Goal: Task Accomplishment & Management: Complete application form

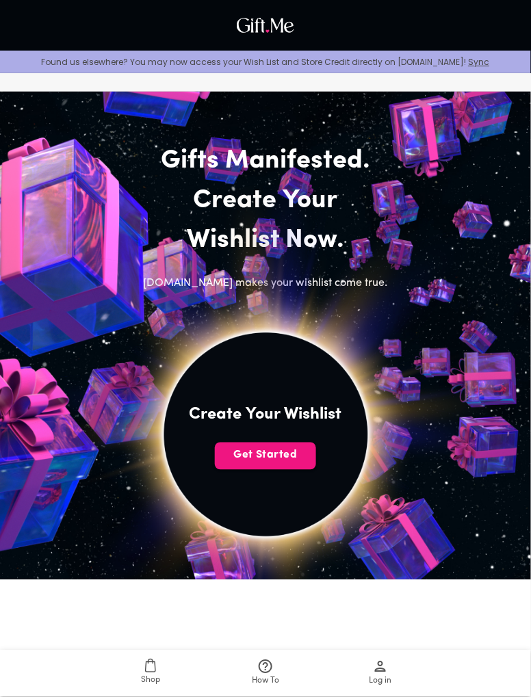
click at [276, 454] on span "Get Started" at bounding box center [265, 455] width 101 height 15
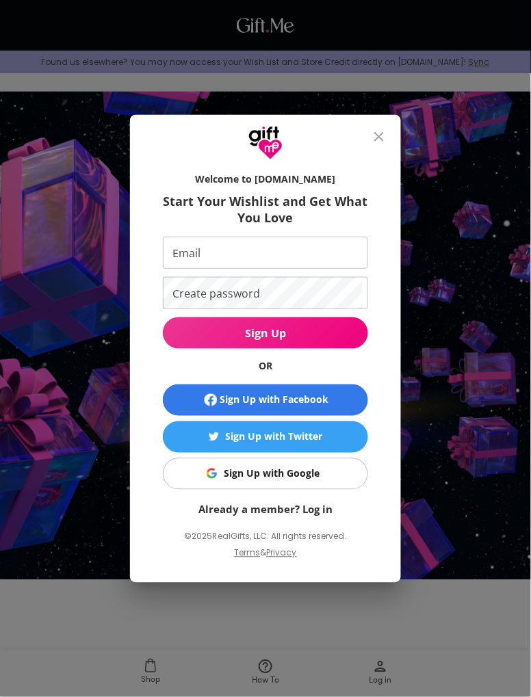
click at [327, 399] on div "Sign Up with Facebook" at bounding box center [274, 399] width 109 height 15
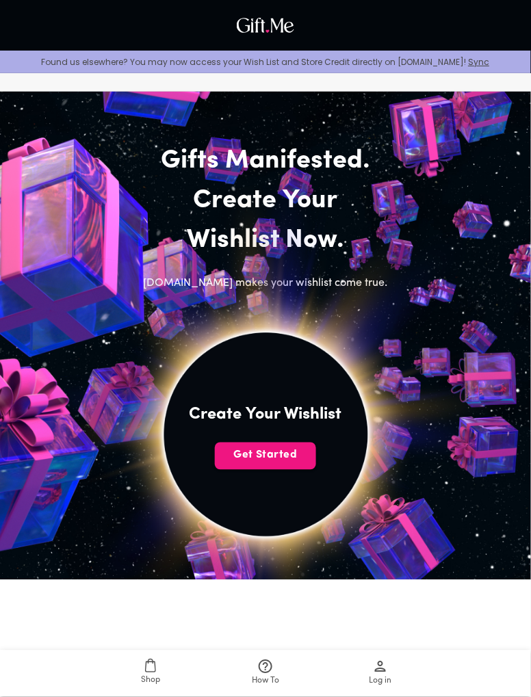
click at [280, 459] on span "Get Started" at bounding box center [265, 455] width 101 height 15
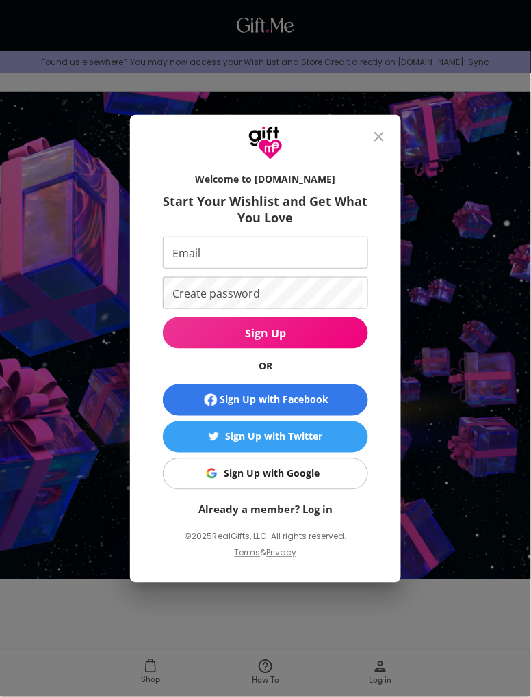
click at [312, 474] on div "Sign Up with Google" at bounding box center [272, 473] width 96 height 15
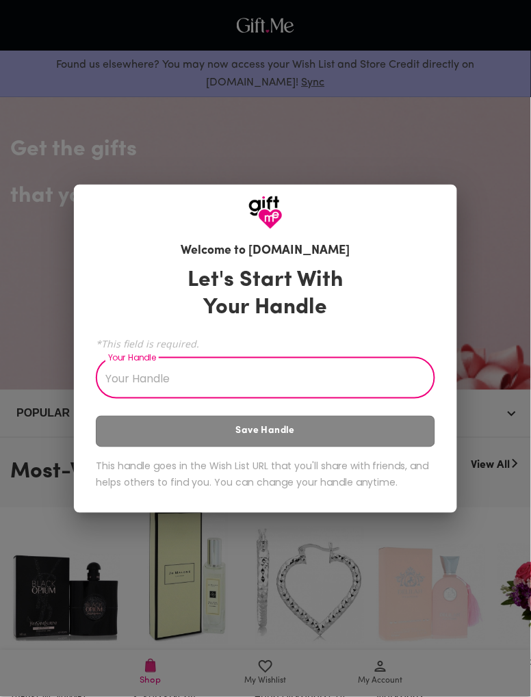
click at [368, 379] on input "Your Handle" at bounding box center [258, 379] width 324 height 38
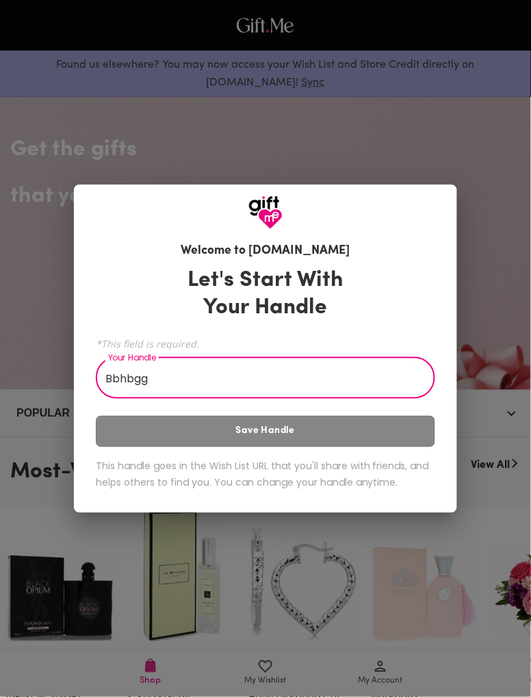
type input "Bbhbgg"
click at [520, 265] on div "Welcome to Gift.me Let's Start With Your Handle *This field is required. Your H…" at bounding box center [265, 348] width 531 height 697
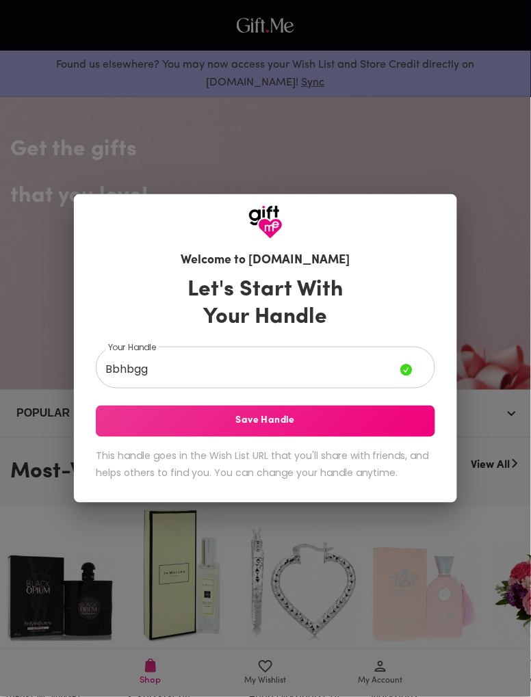
click at [269, 427] on span "Save Handle" at bounding box center [265, 421] width 339 height 15
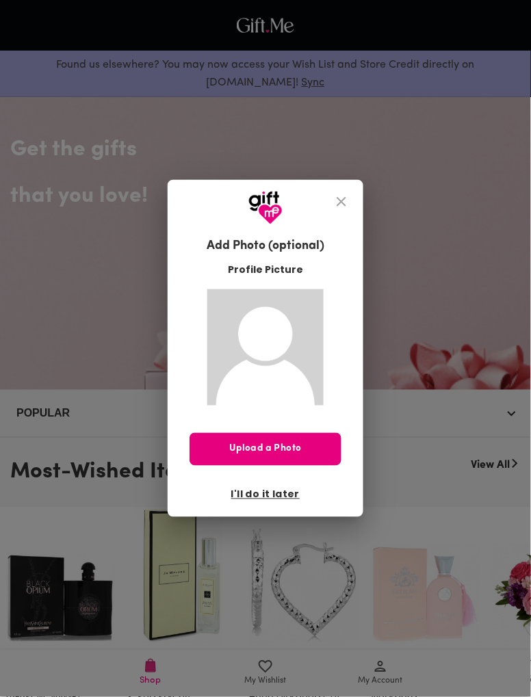
click at [342, 198] on icon "close" at bounding box center [341, 202] width 10 height 10
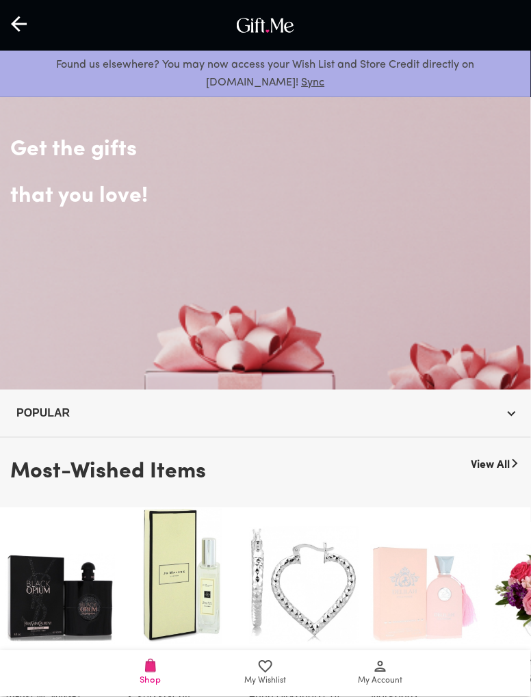
click at [506, 413] on icon "button" at bounding box center [511, 413] width 16 height 16
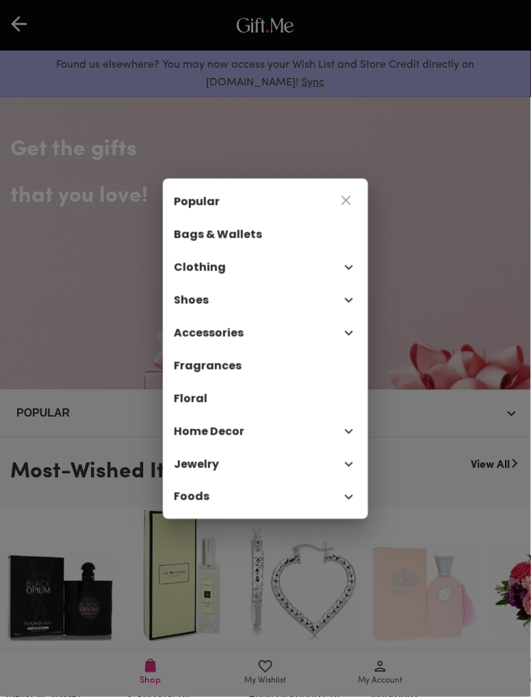
click at [513, 251] on div "Popular Bags & Wallets Clothing Shoes Accessories Fragrances Floral Home Decor …" at bounding box center [265, 348] width 531 height 697
